Goal: Information Seeking & Learning: Learn about a topic

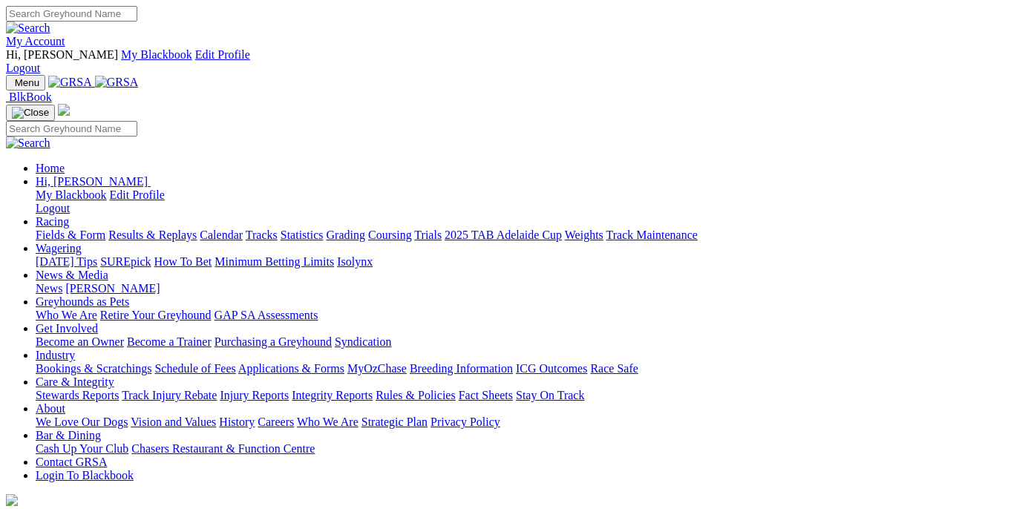
scroll to position [305, 0]
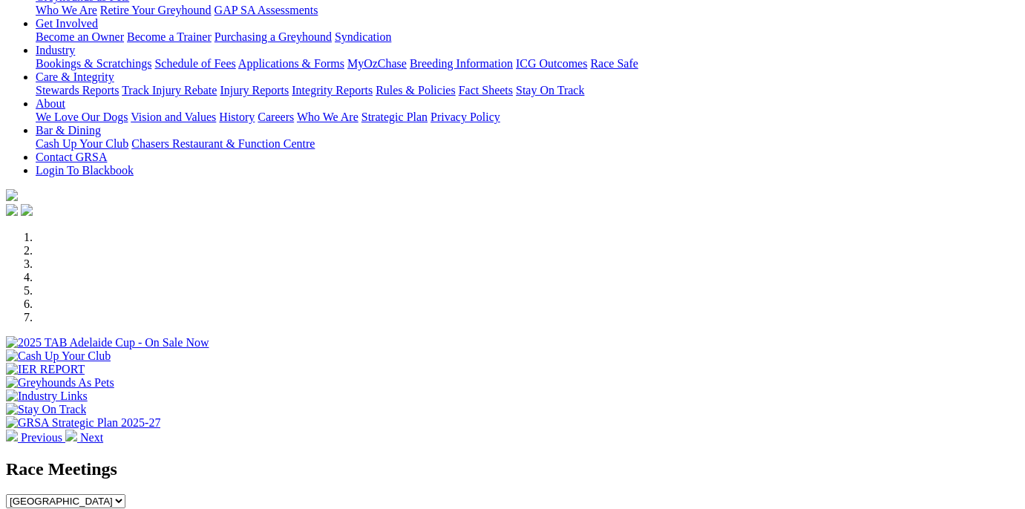
click at [125, 494] on select "South Australia New South Wales Northern Territory Queensland Tasmania Victoria…" at bounding box center [66, 501] width 120 height 14
select select "VIC"
click at [125, 494] on select "South Australia New South Wales Northern Territory Queensland Tasmania Victoria…" at bounding box center [66, 501] width 120 height 14
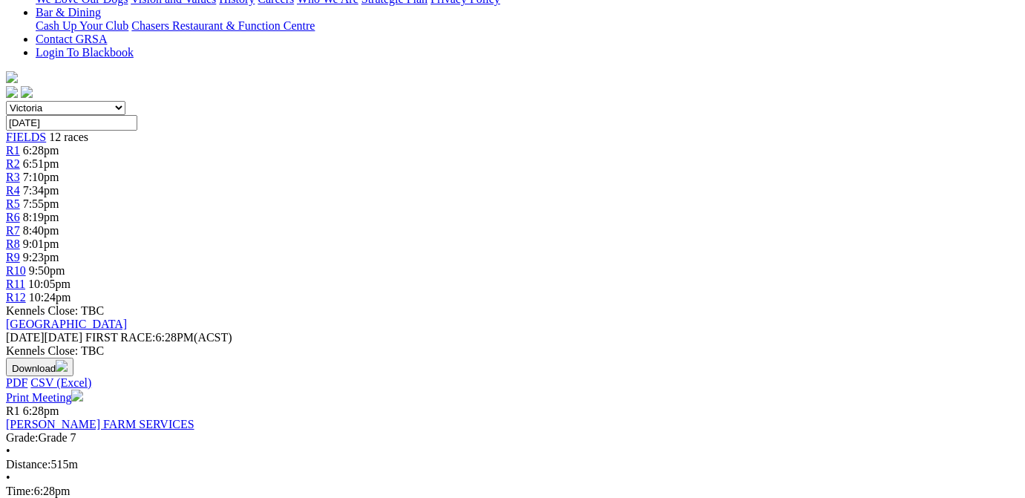
scroll to position [599, 0]
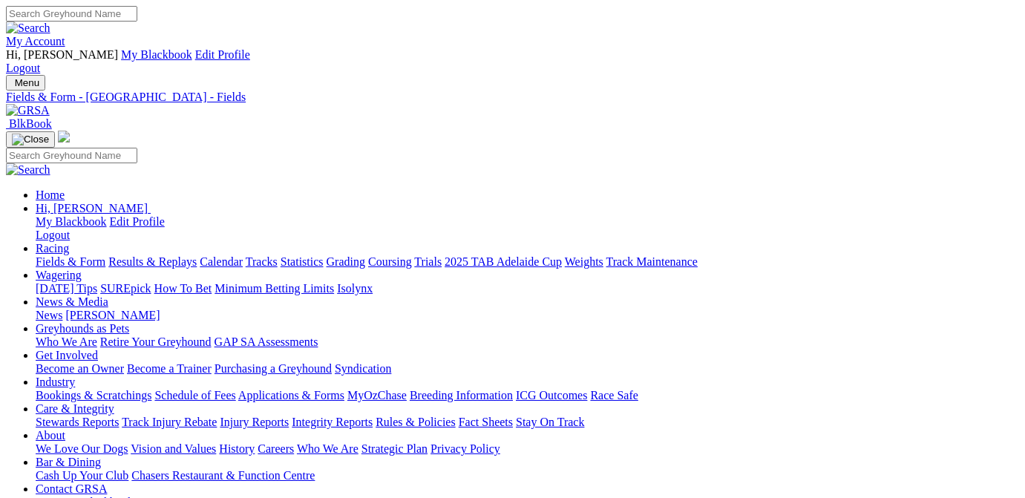
select select "SA"
select select "WA"
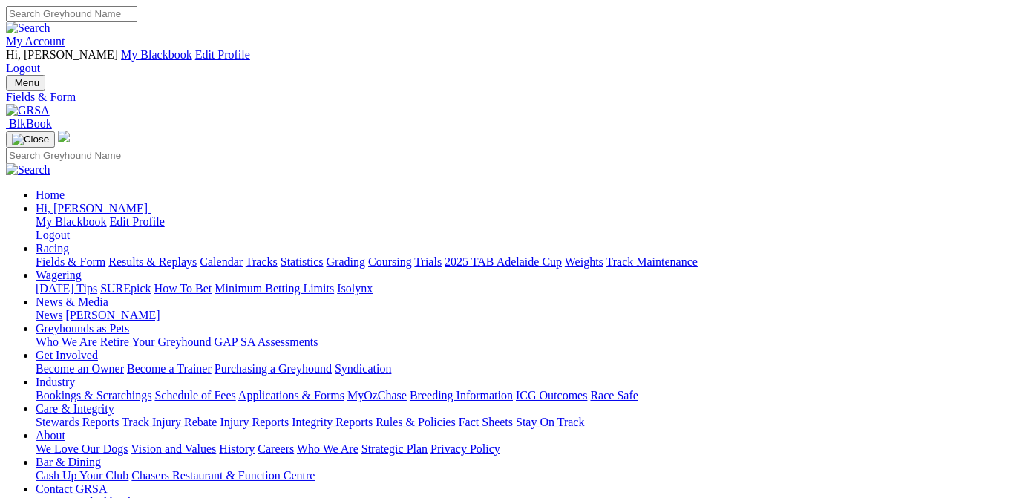
type input "[DATE]"
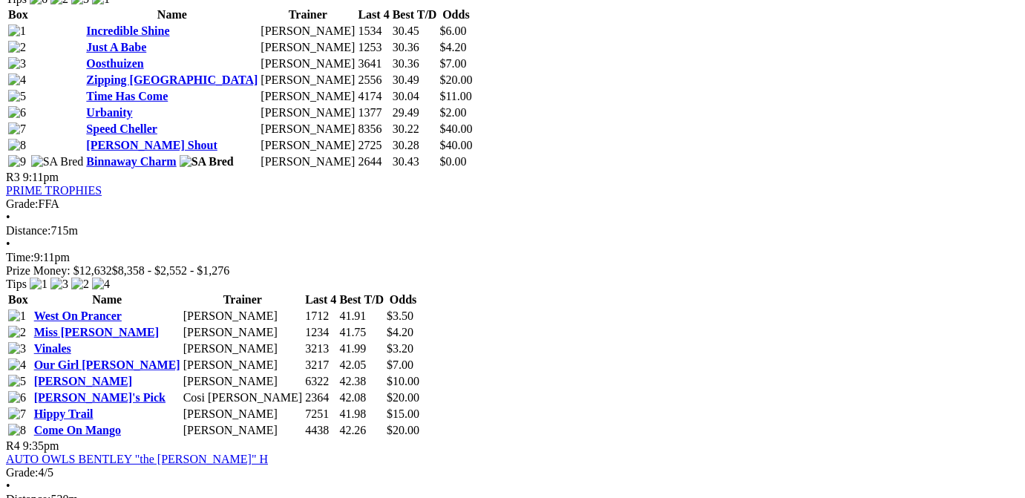
scroll to position [1196, 0]
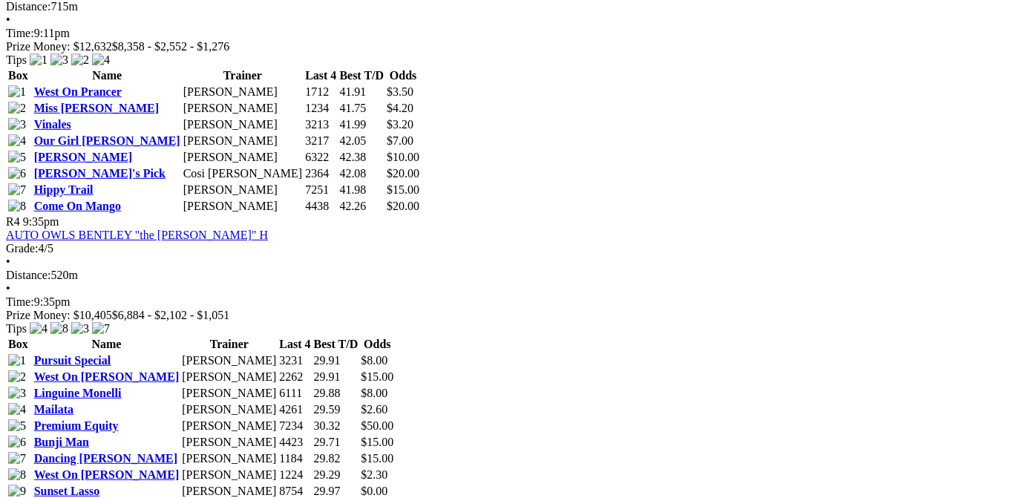
scroll to position [1569, 0]
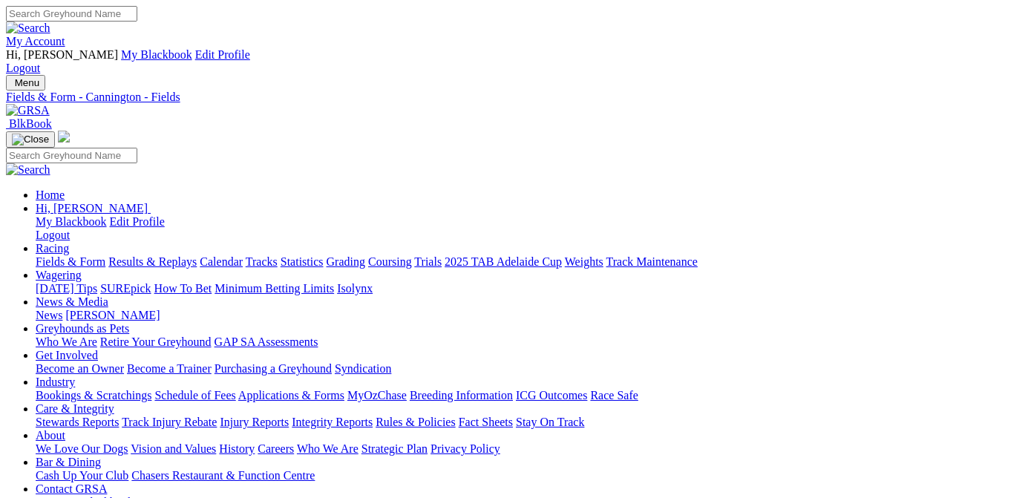
select select "SA"
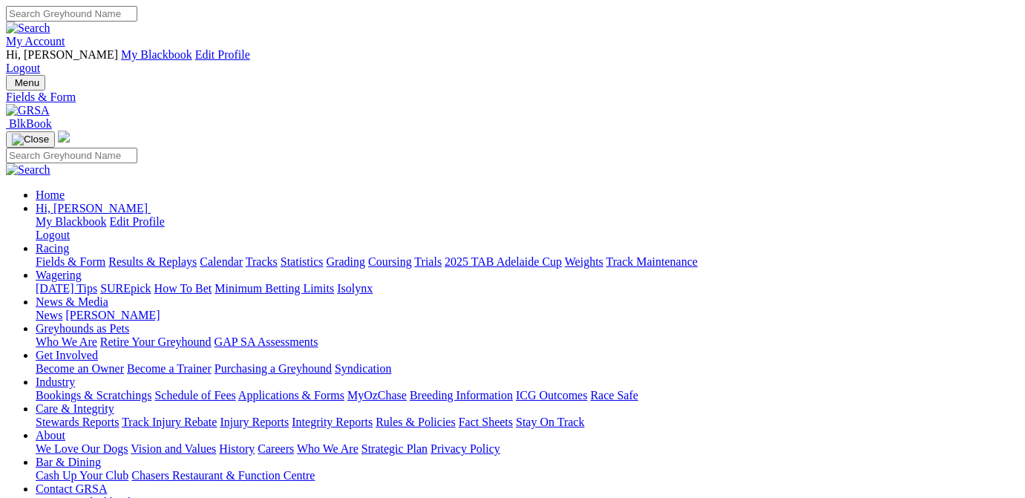
type input "Today, 21 Aug 2025"
